Goal: Task Accomplishment & Management: Manage account settings

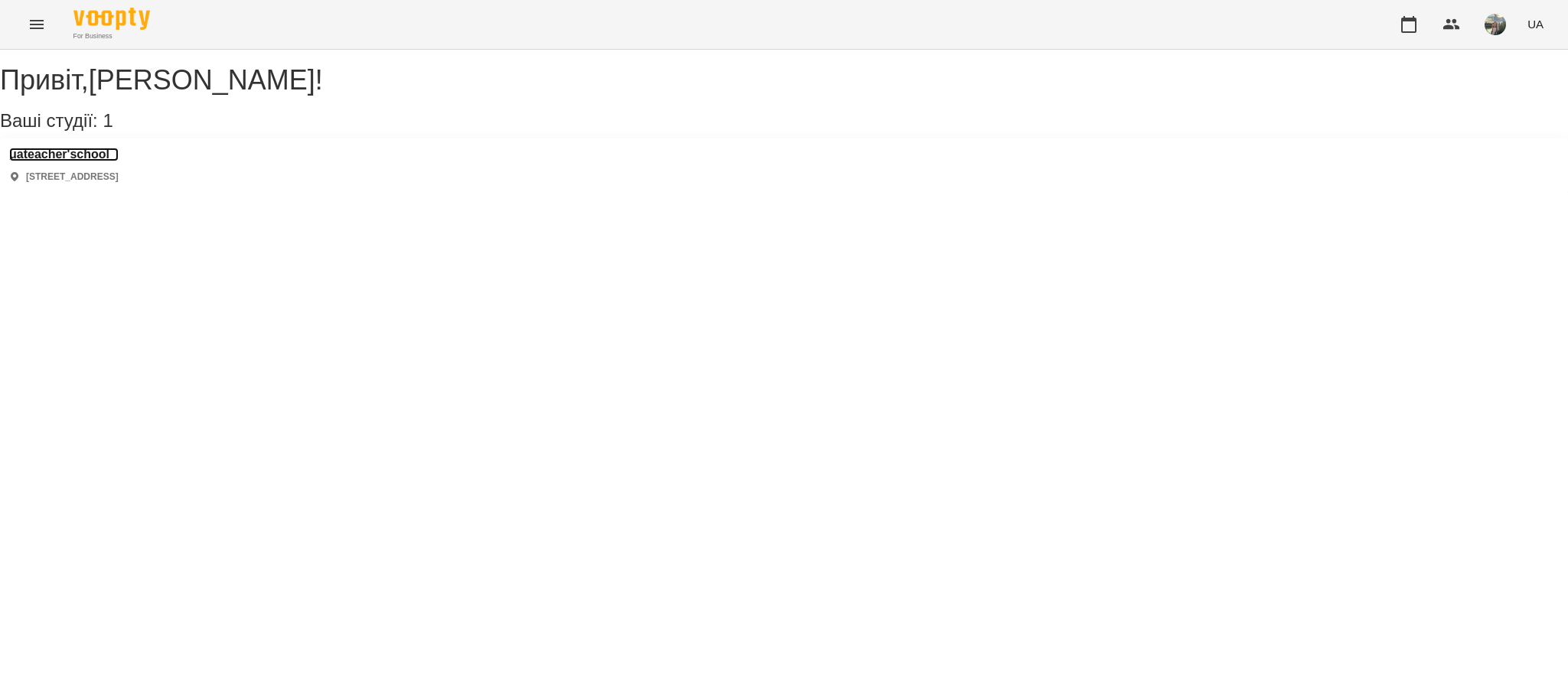
click at [116, 161] on h3 "uateacher'school" at bounding box center [64, 155] width 110 height 14
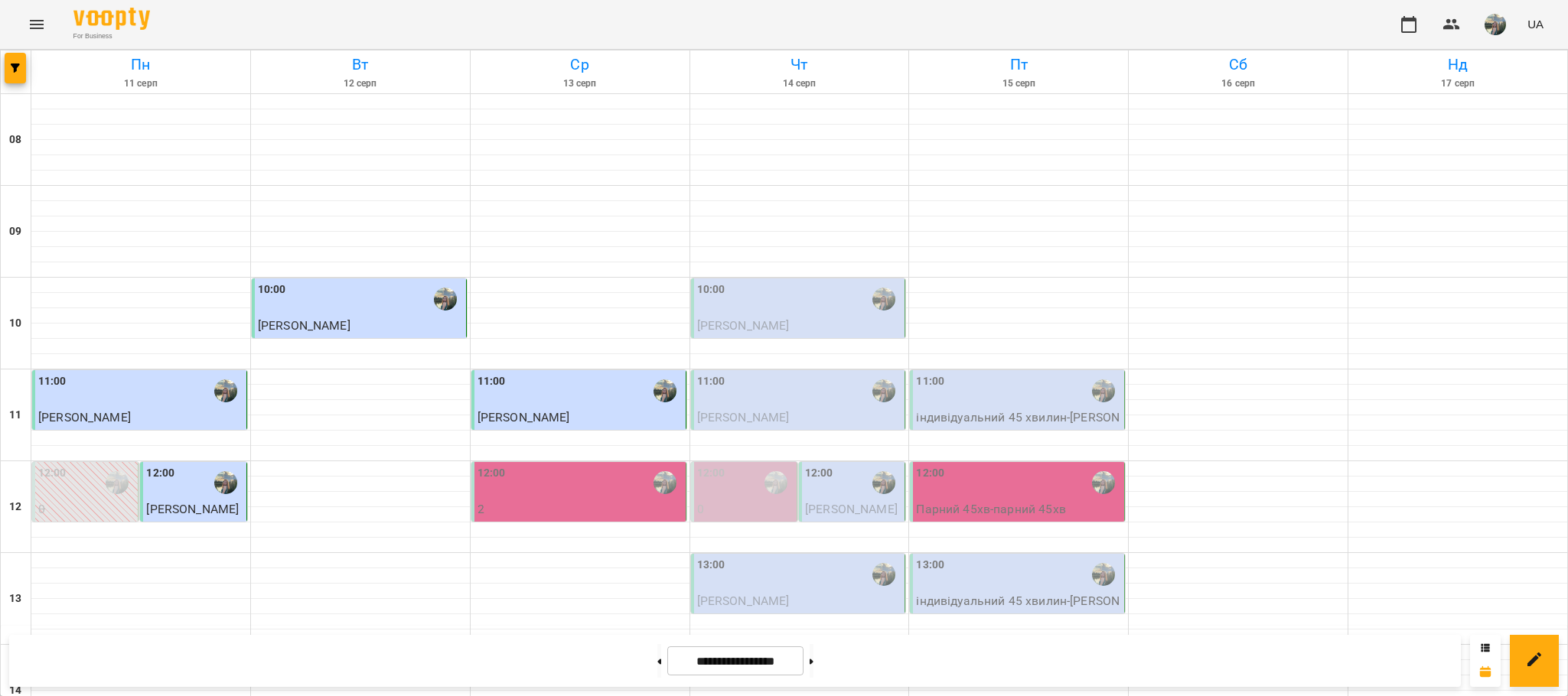
click at [804, 303] on div "10:00" at bounding box center [800, 299] width 205 height 35
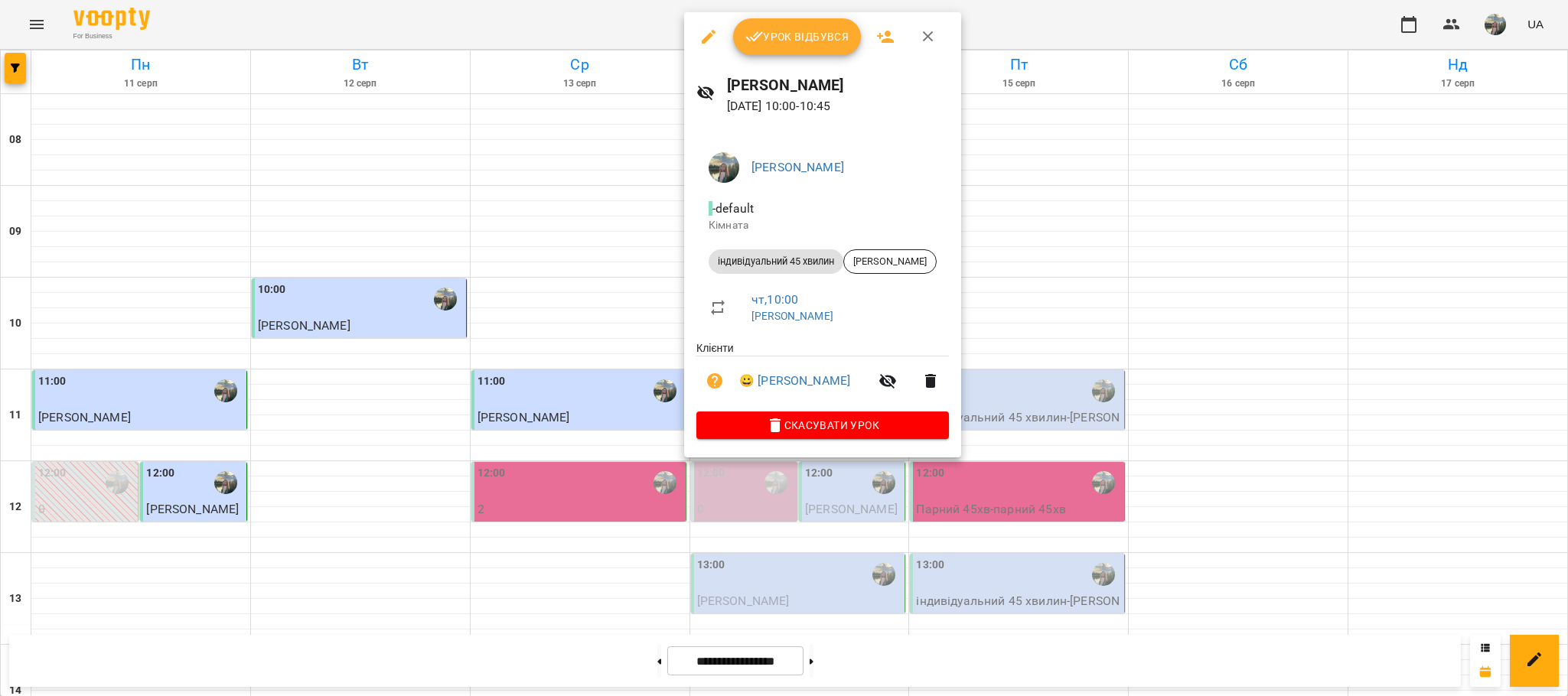
click at [801, 45] on span "Урок відбувся" at bounding box center [797, 37] width 104 height 18
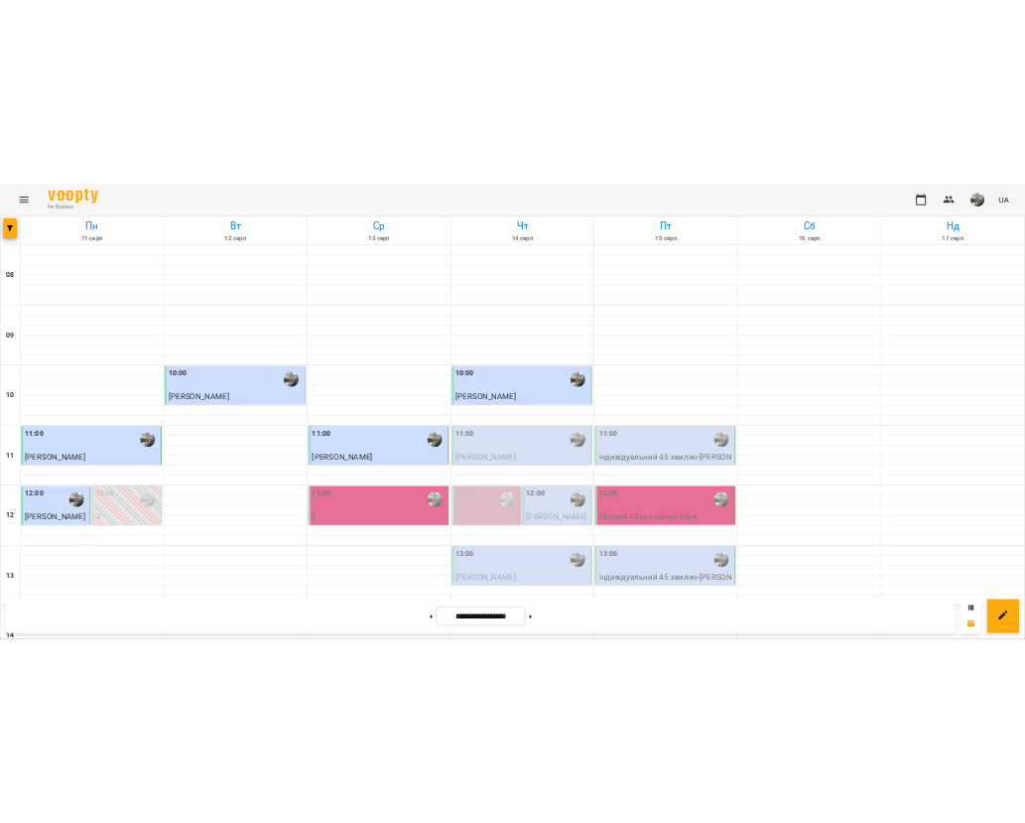
scroll to position [149, 0]
